Goal: Information Seeking & Learning: Check status

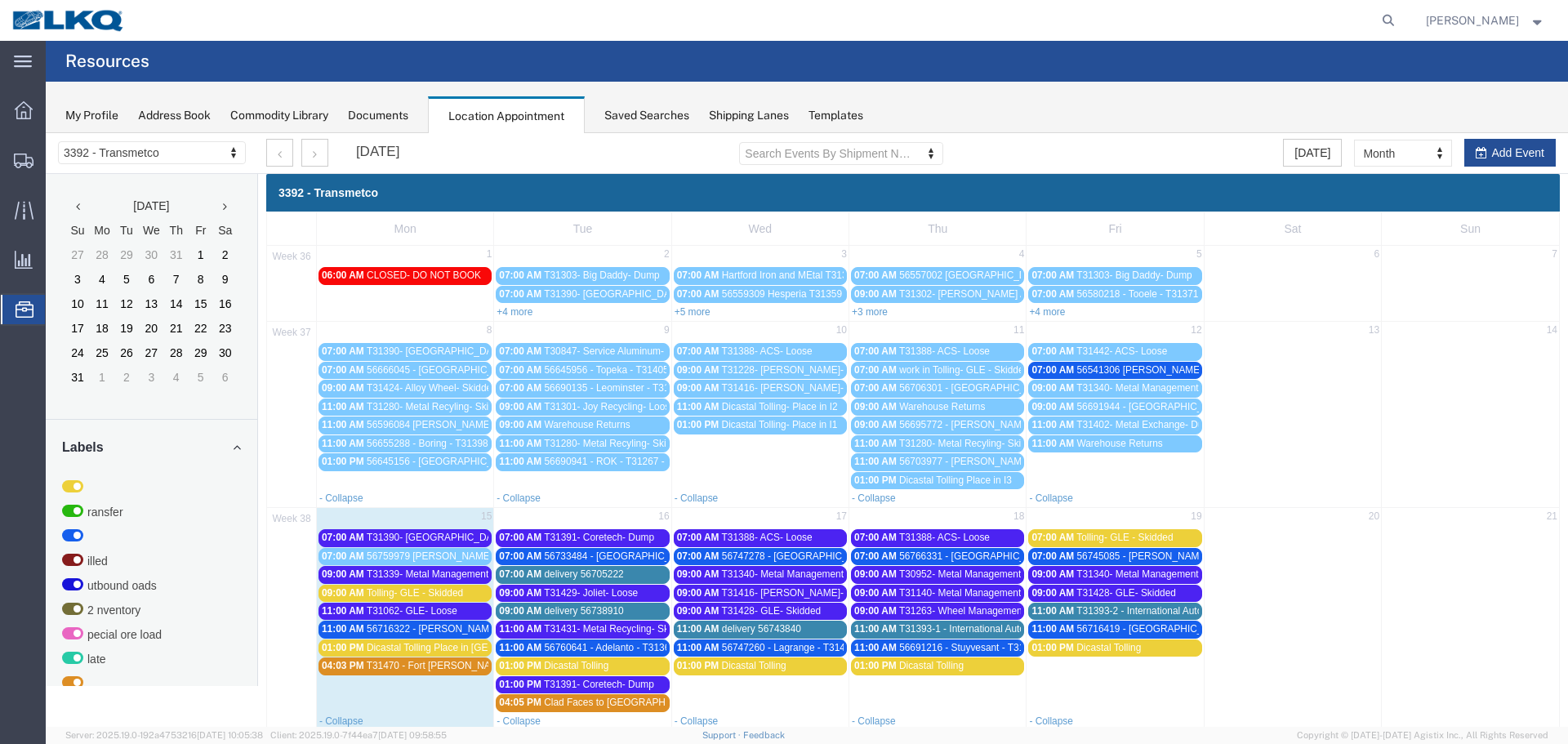
scroll to position [83, 0]
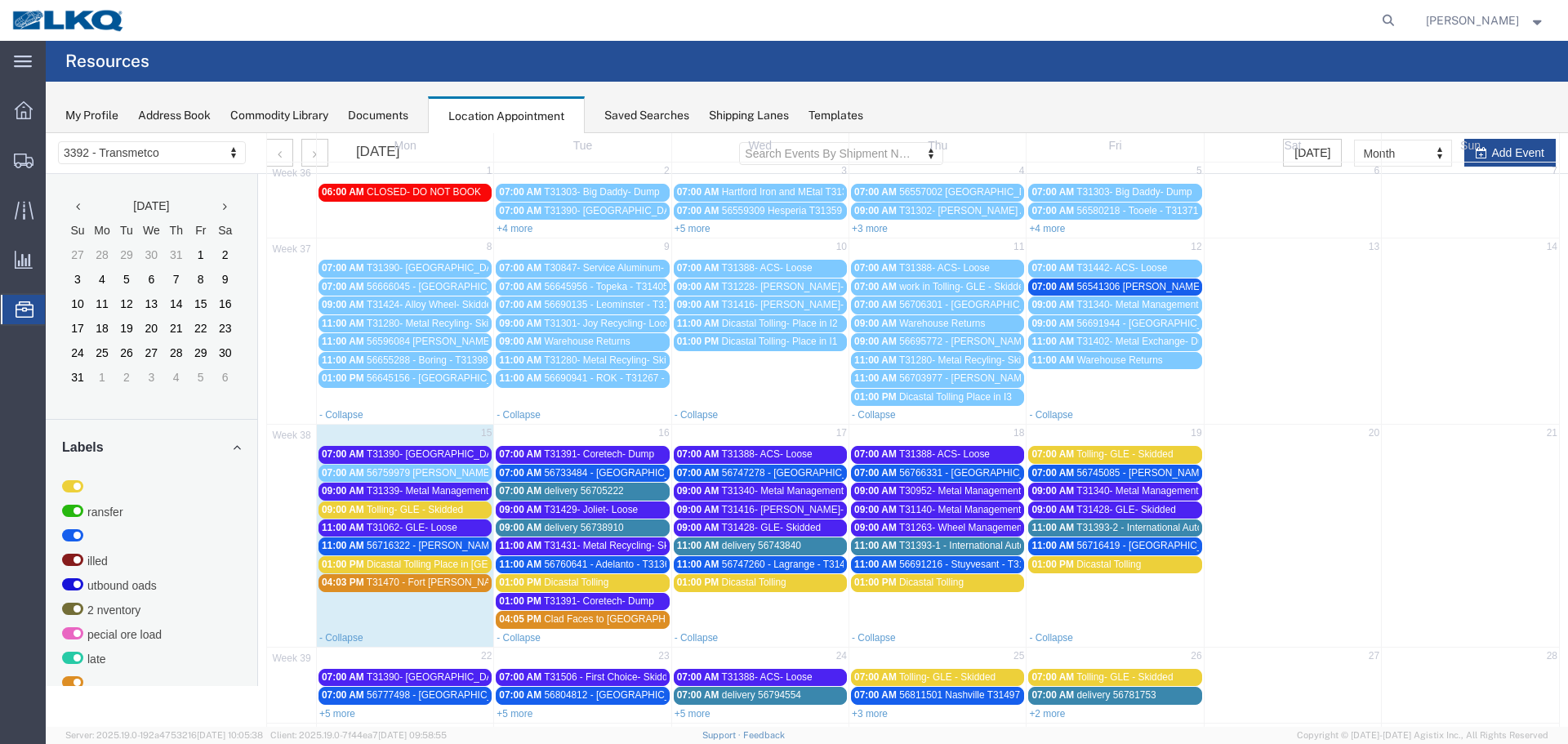
click at [391, 528] on span "T31062- GLE- Loose" at bounding box center [412, 528] width 91 height 11
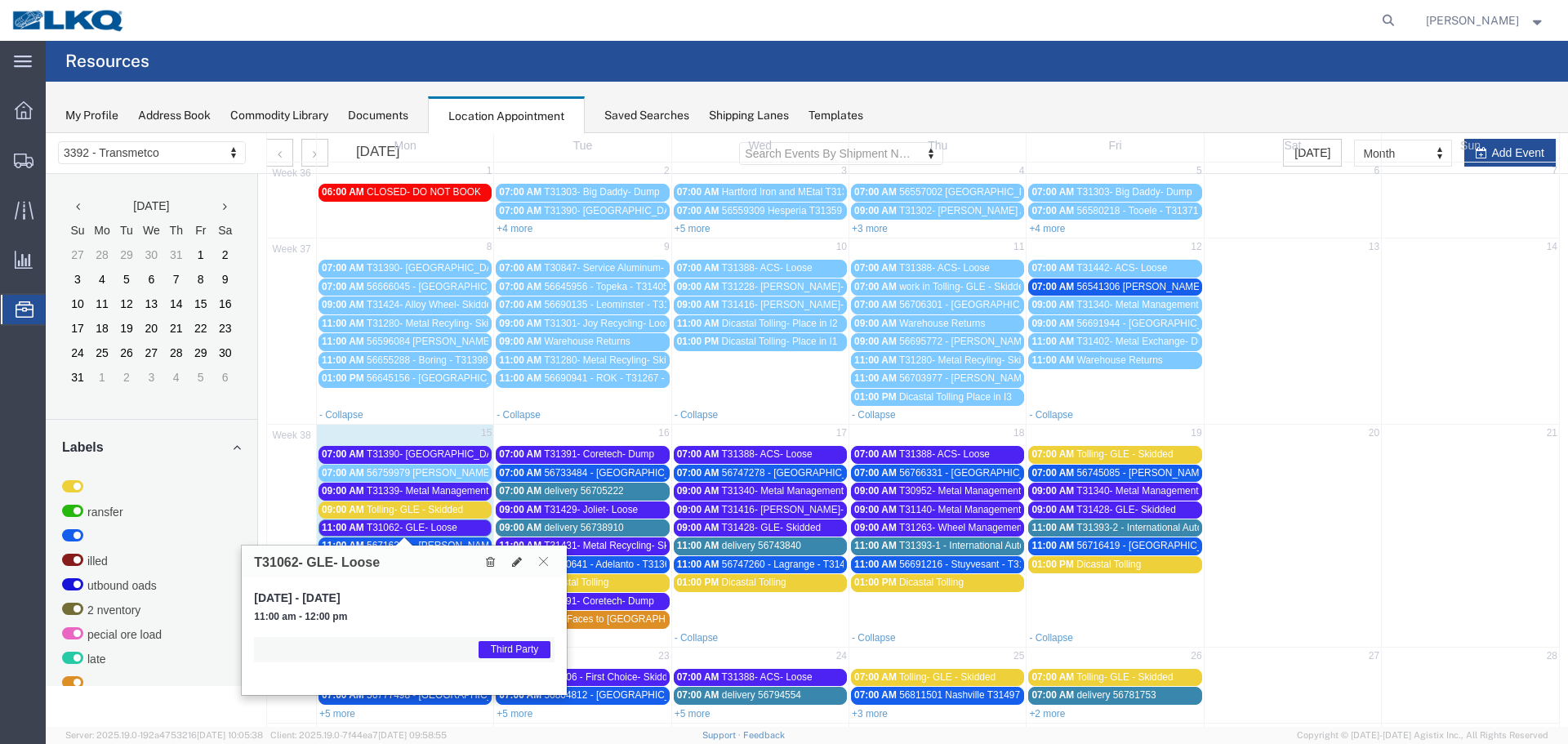
click at [540, 562] on icon at bounding box center [543, 560] width 9 height 10
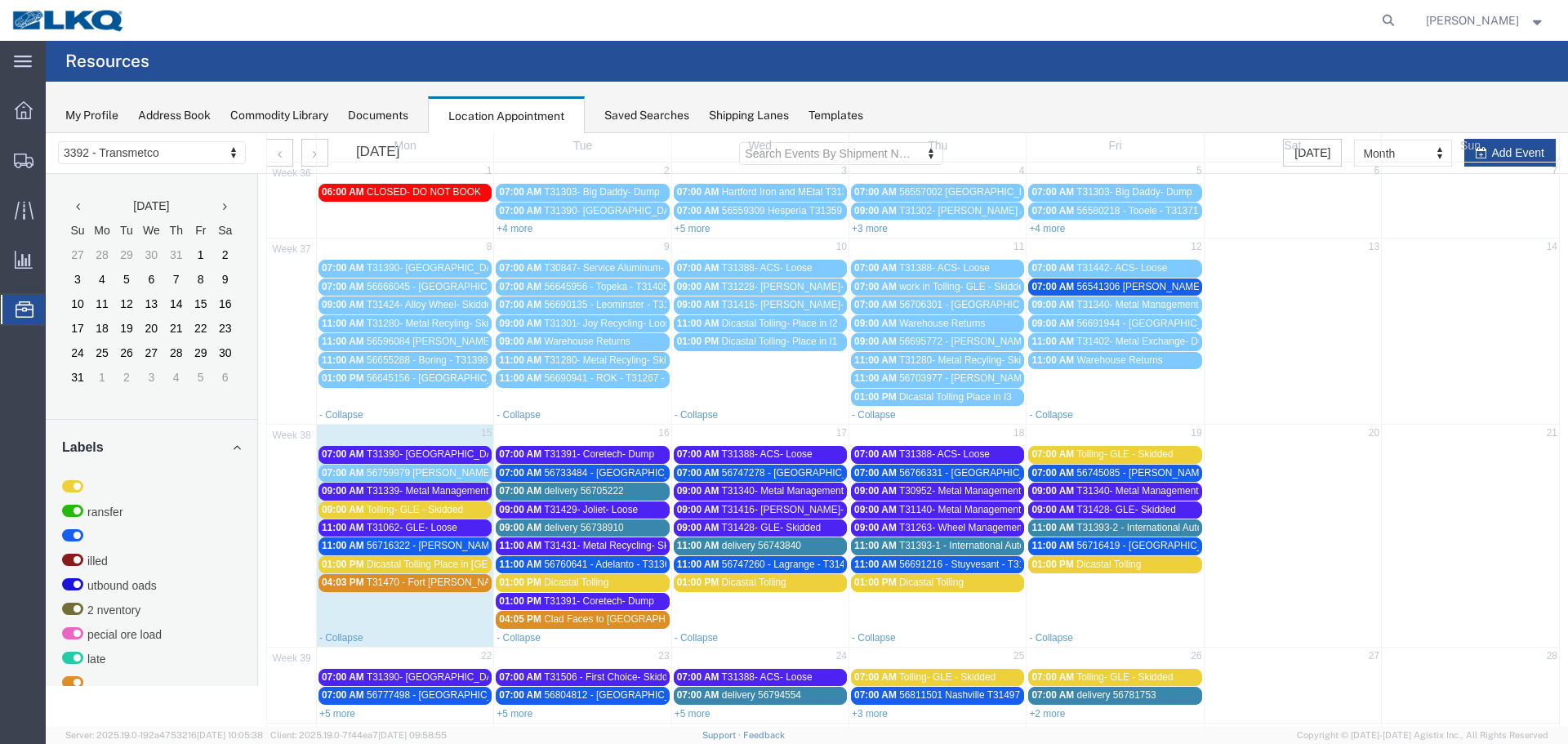
click at [408, 454] on span "T31390- [GEOGRAPHIC_DATA]- Loose" at bounding box center [452, 453] width 172 height 11
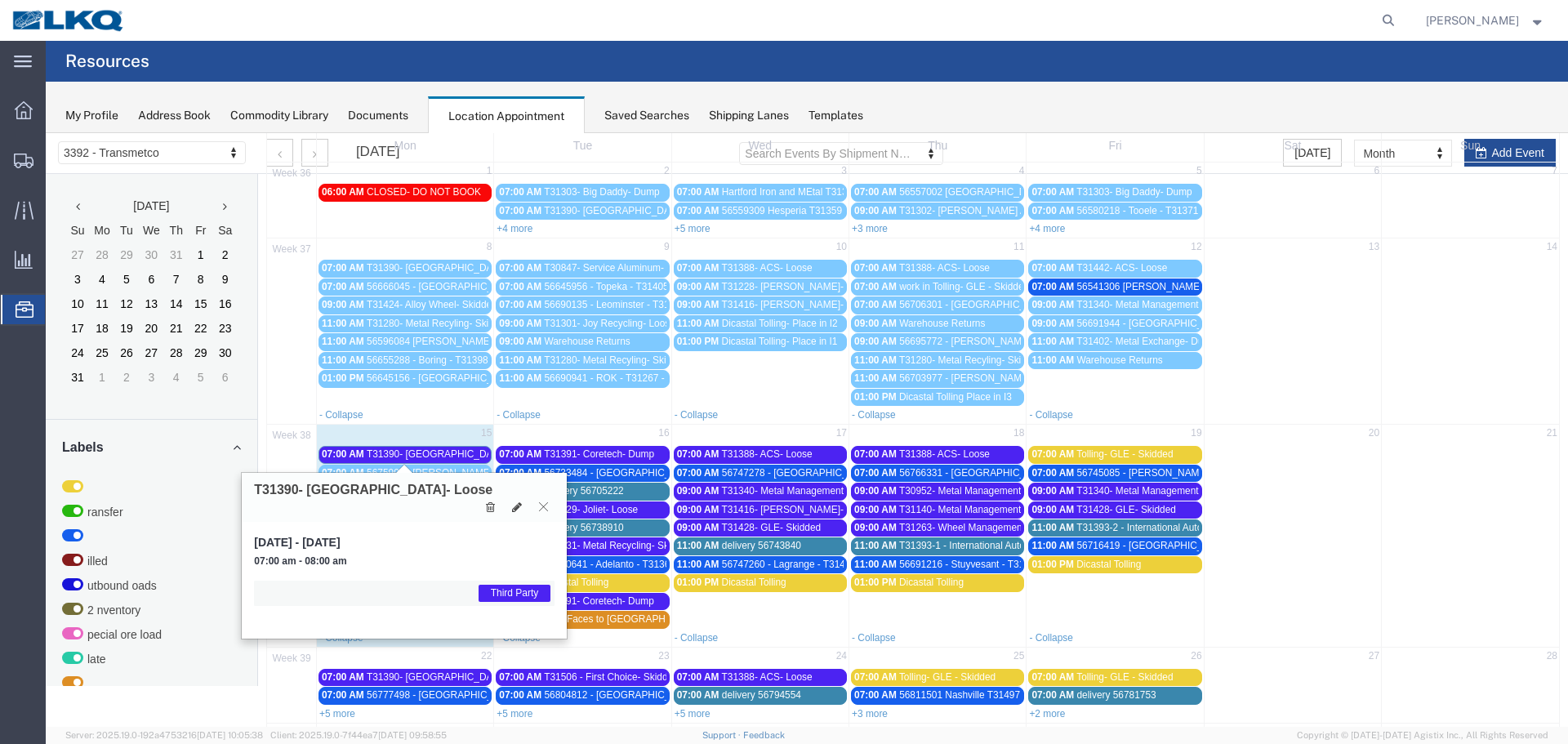
click at [539, 502] on icon at bounding box center [543, 506] width 9 height 10
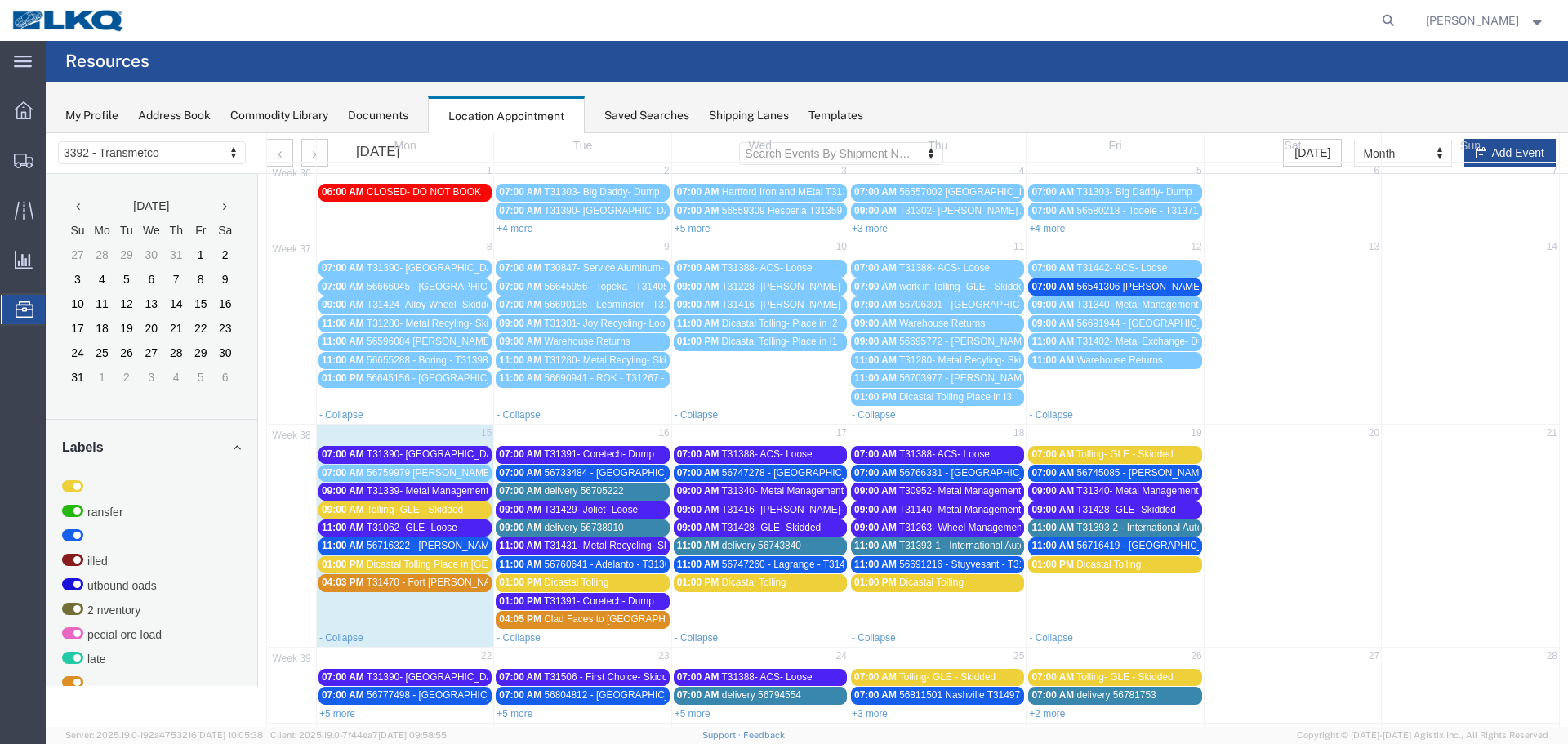
click at [458, 489] on span "T31339- Metal Management- Skidded" at bounding box center [448, 490] width 163 height 11
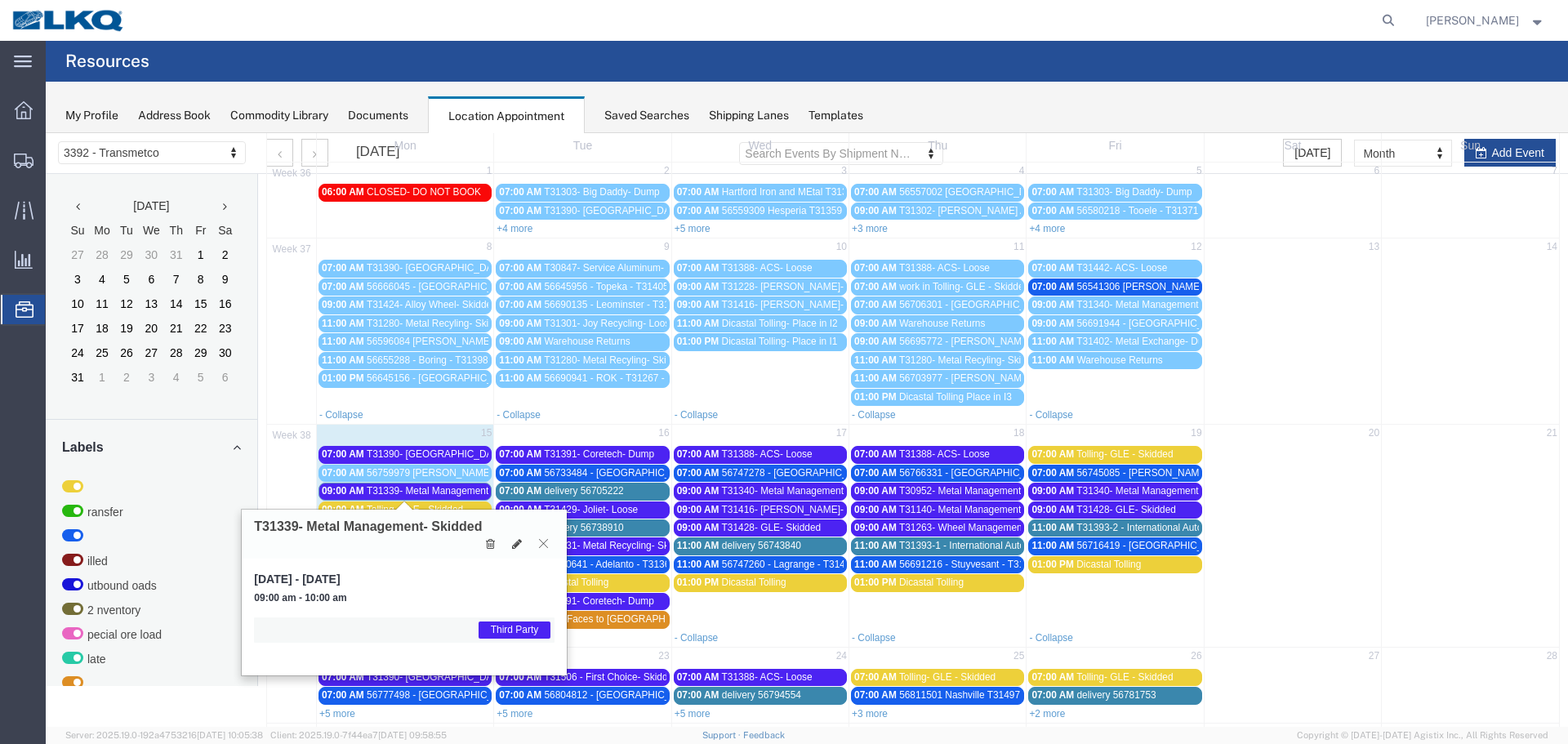
click at [542, 543] on icon at bounding box center [543, 543] width 9 height 10
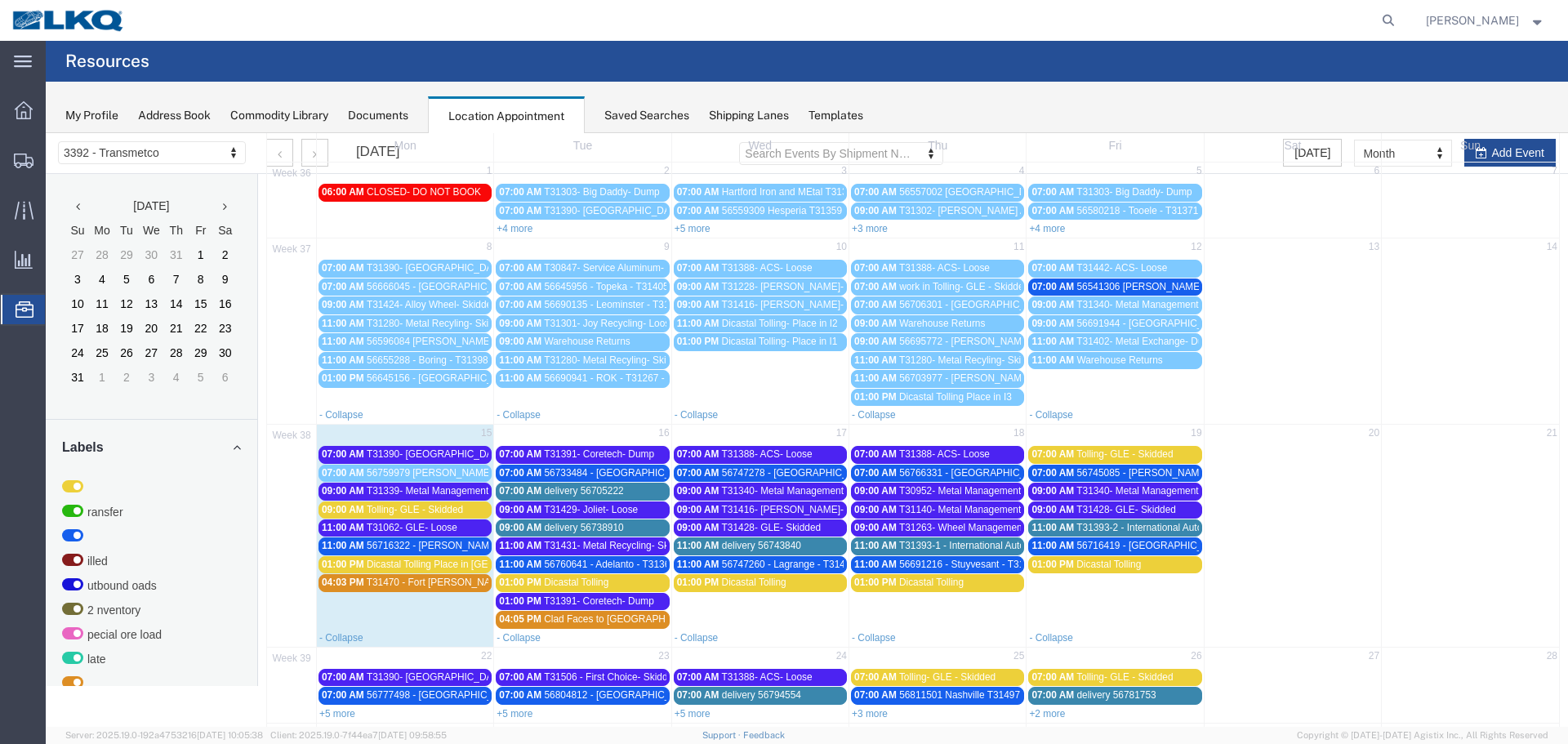
click at [436, 542] on span "56716322 - [PERSON_NAME] - T31456 - Palletized" at bounding box center [478, 545] width 223 height 11
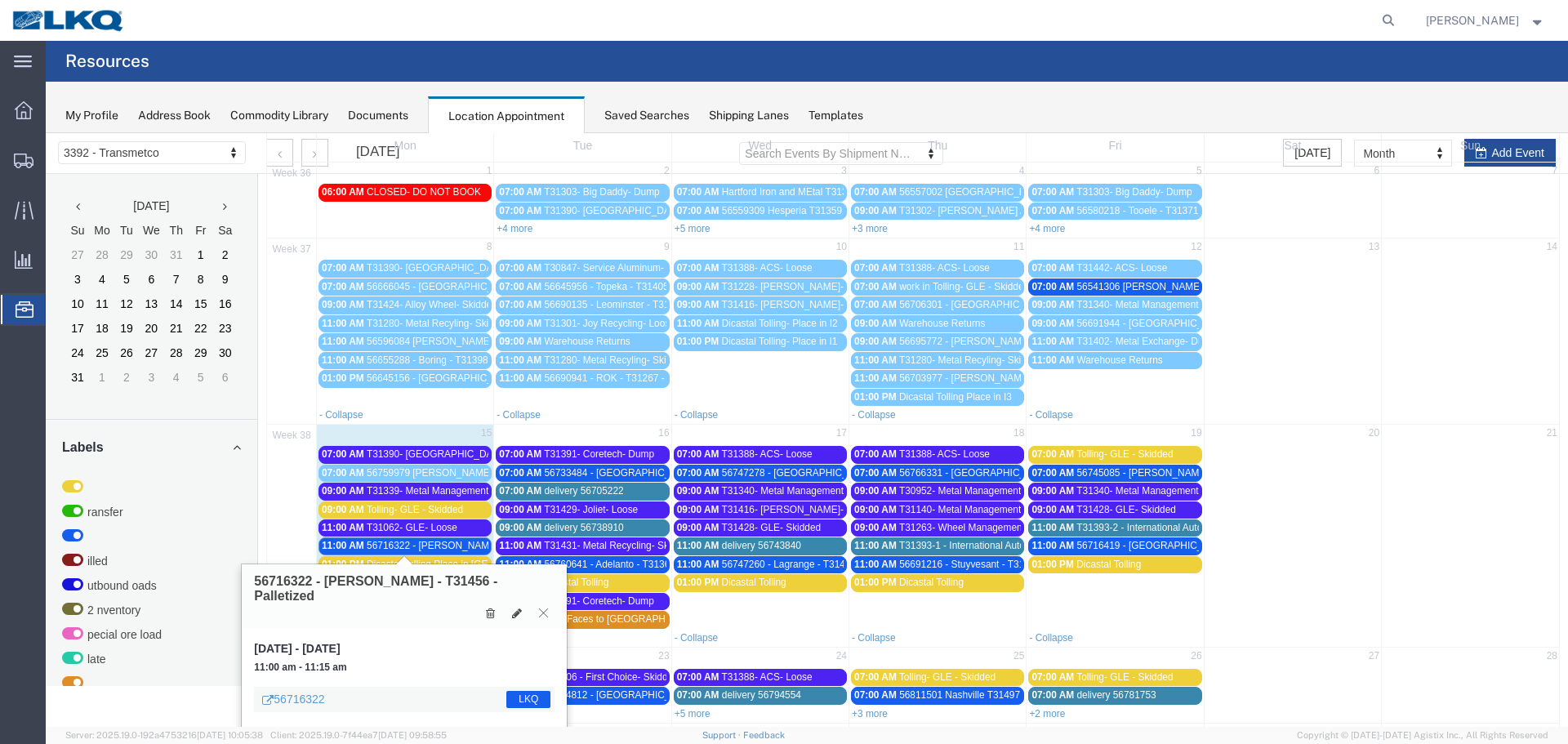
click at [542, 608] on icon at bounding box center [543, 612] width 9 height 10
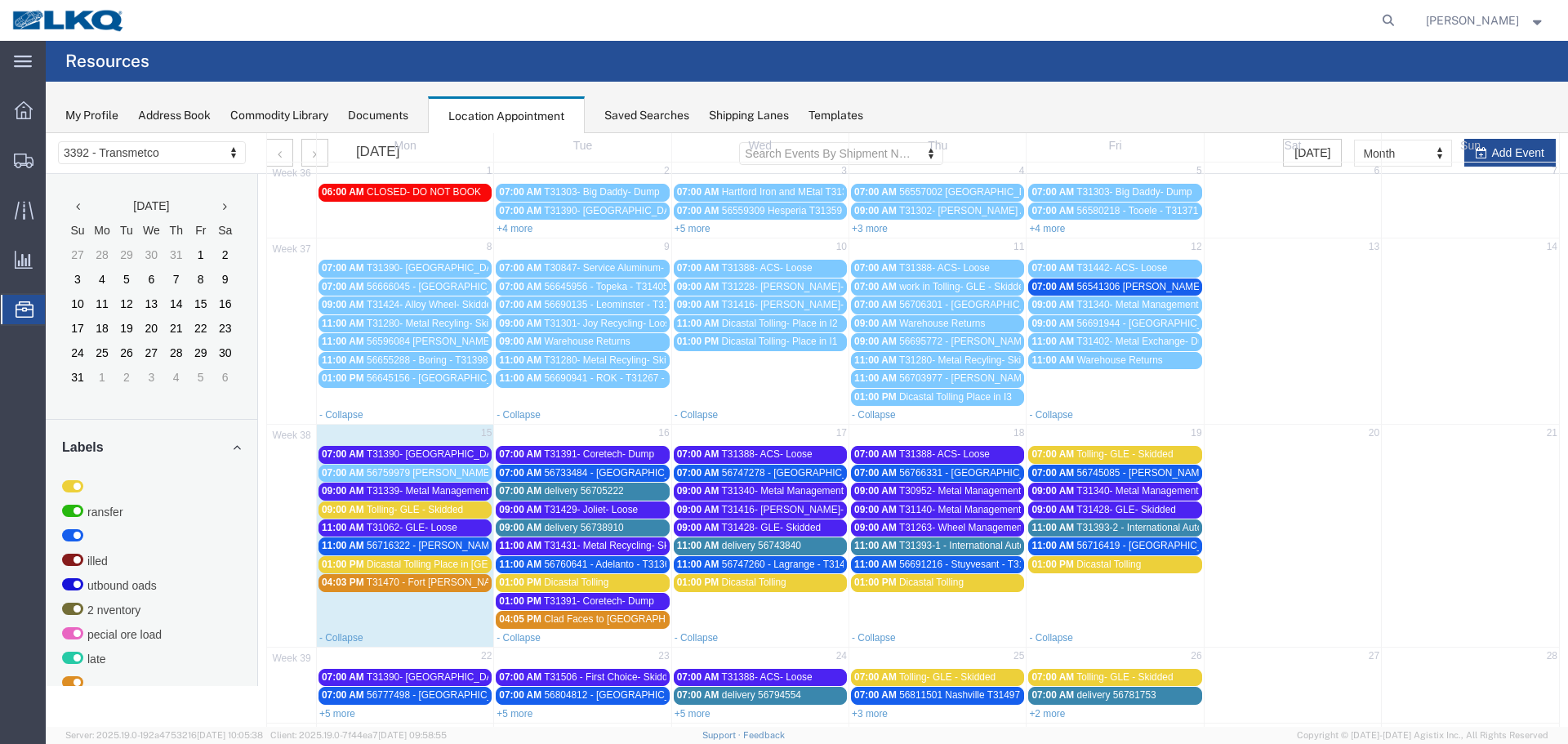
click at [416, 488] on span "T31339- Metal Management- Skidded" at bounding box center [448, 490] width 163 height 11
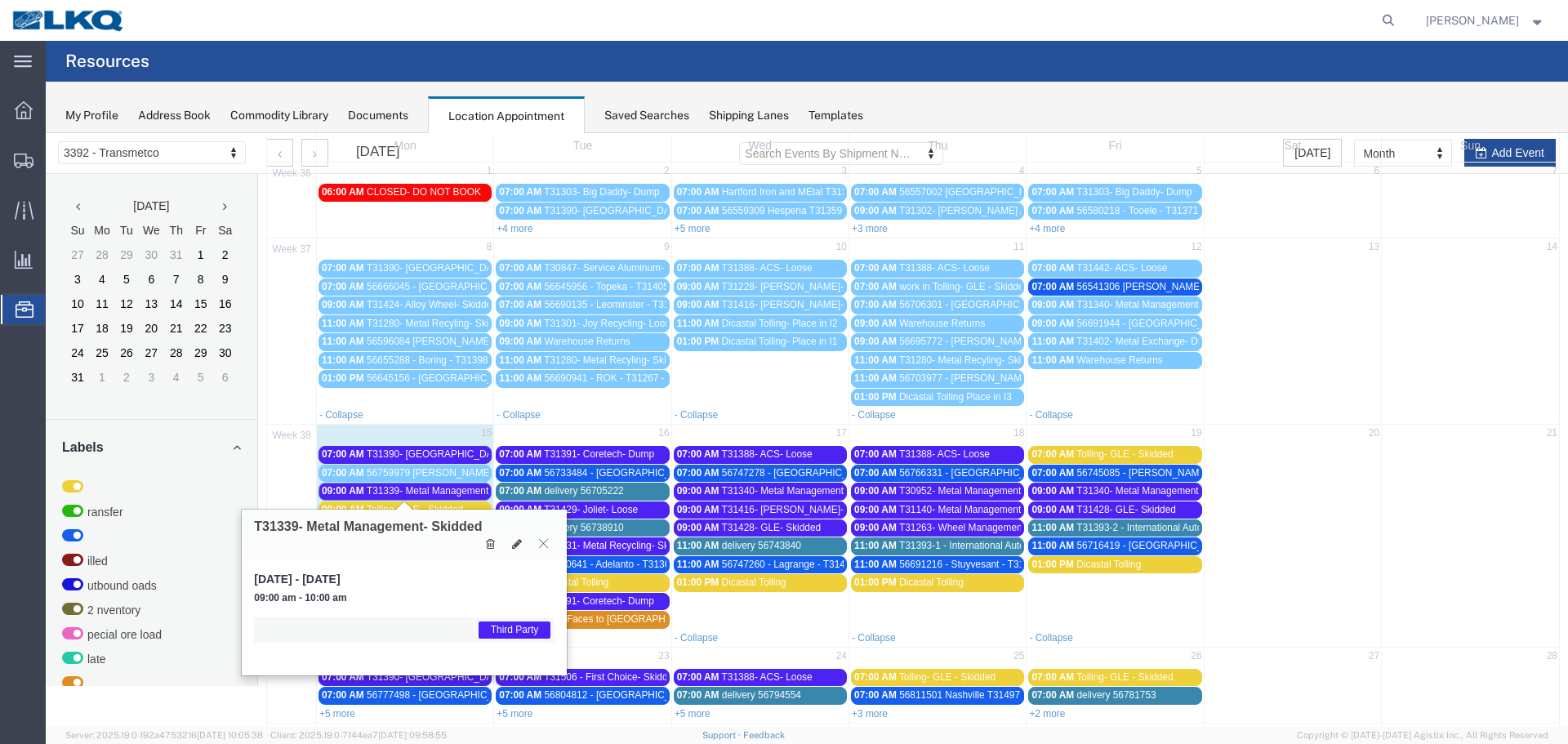
click at [542, 545] on icon at bounding box center [543, 543] width 9 height 10
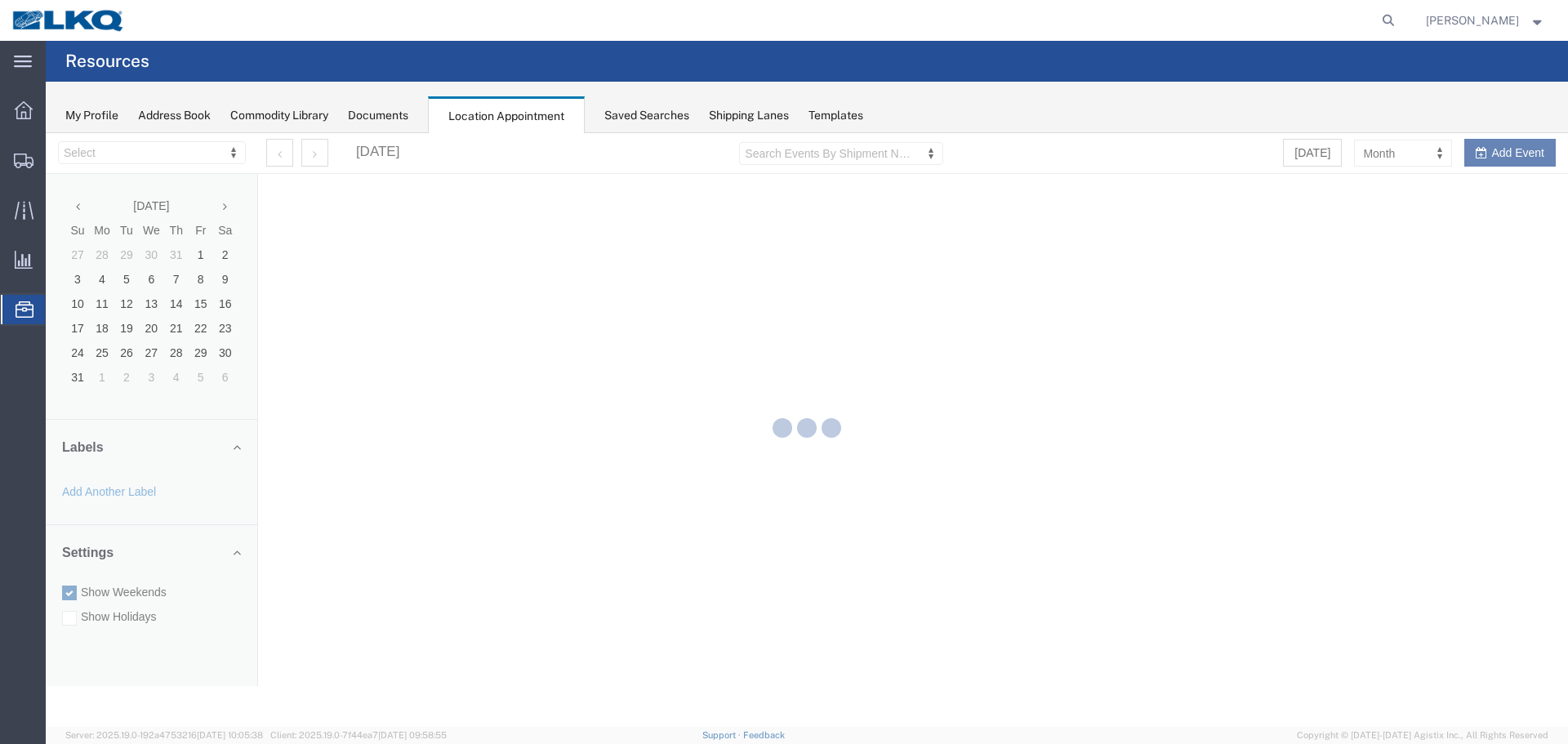
select select "28018"
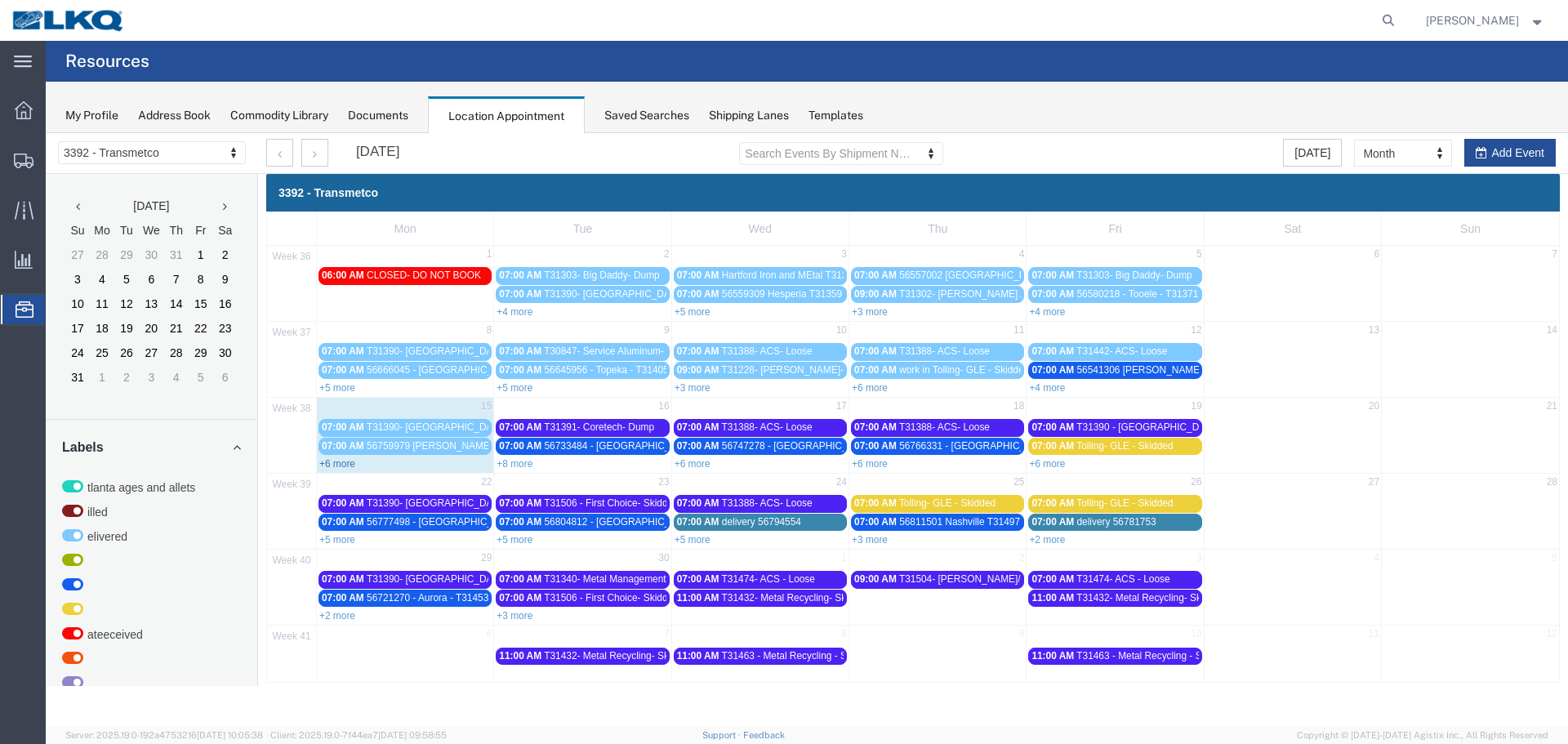
click at [340, 466] on link "+6 more" at bounding box center [337, 464] width 36 height 11
